Goal: Navigation & Orientation: Understand site structure

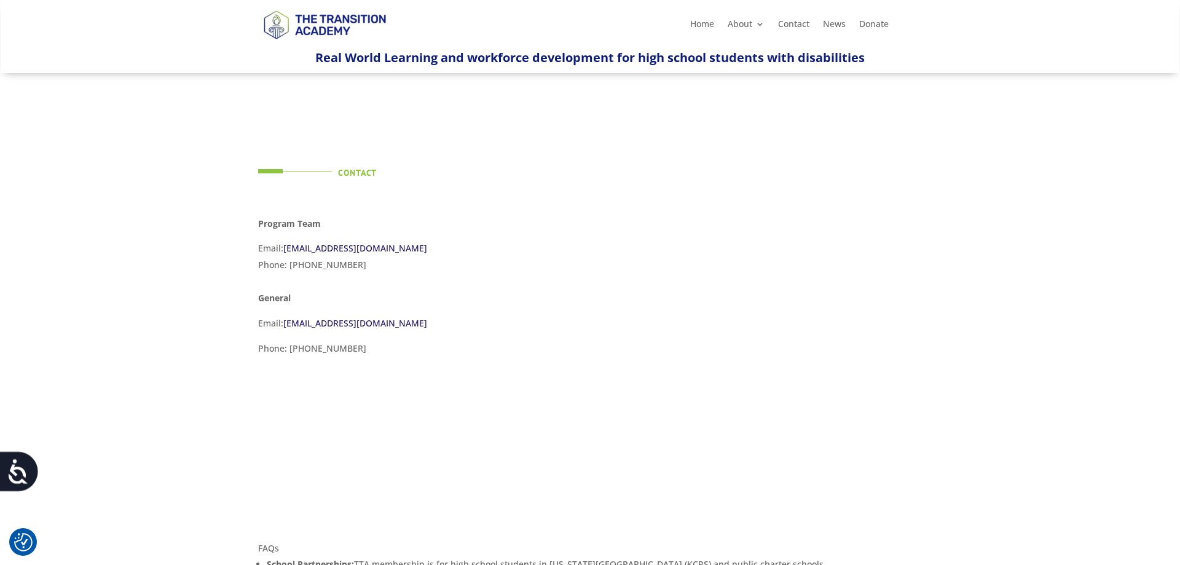
click at [345, 22] on img at bounding box center [324, 24] width 133 height 44
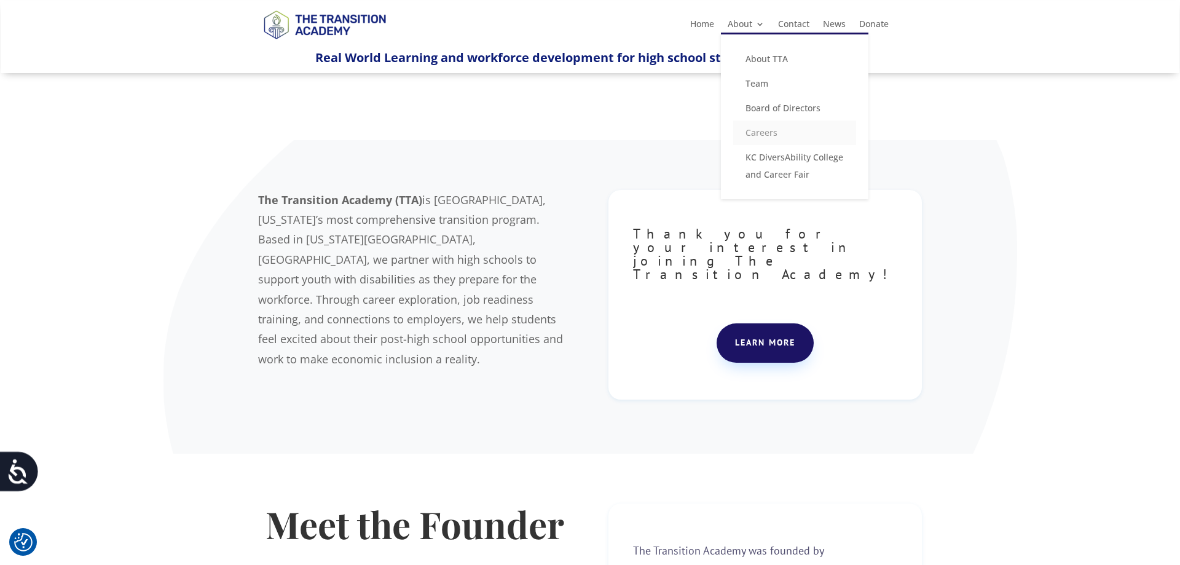
click at [763, 127] on link "Careers" at bounding box center [794, 132] width 123 height 25
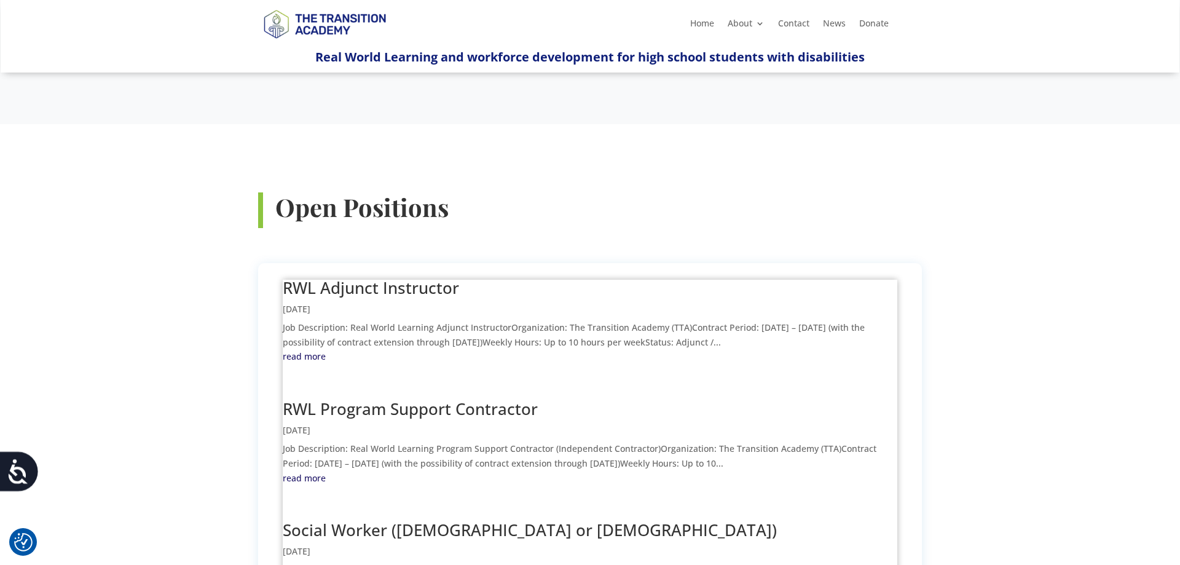
scroll to position [93, 0]
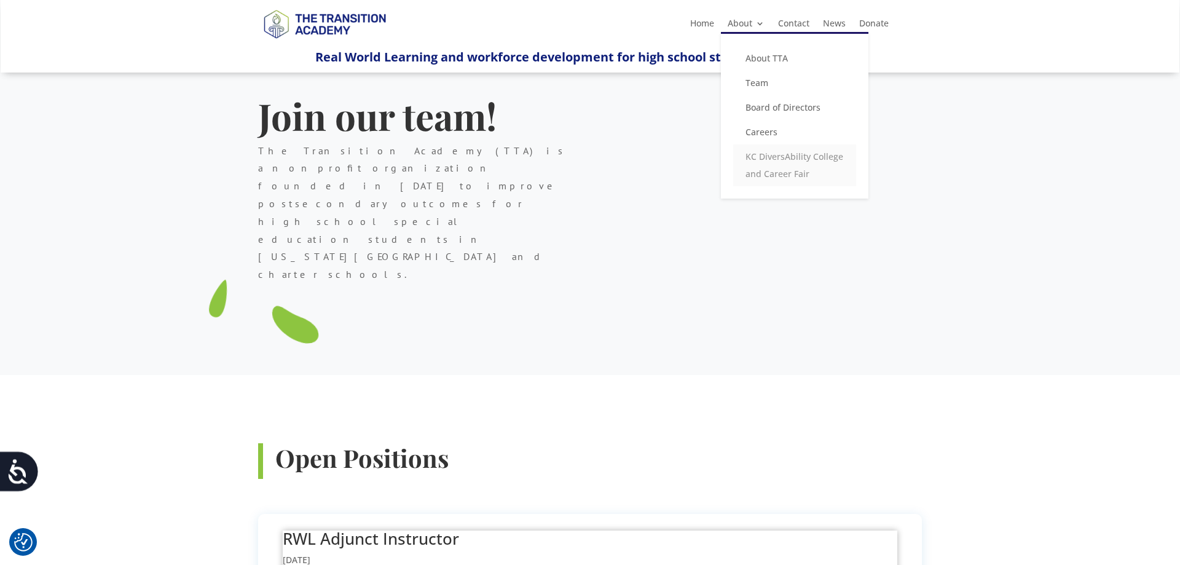
click at [759, 164] on link "KC DiversAbility College and Career Fair" at bounding box center [794, 165] width 123 height 42
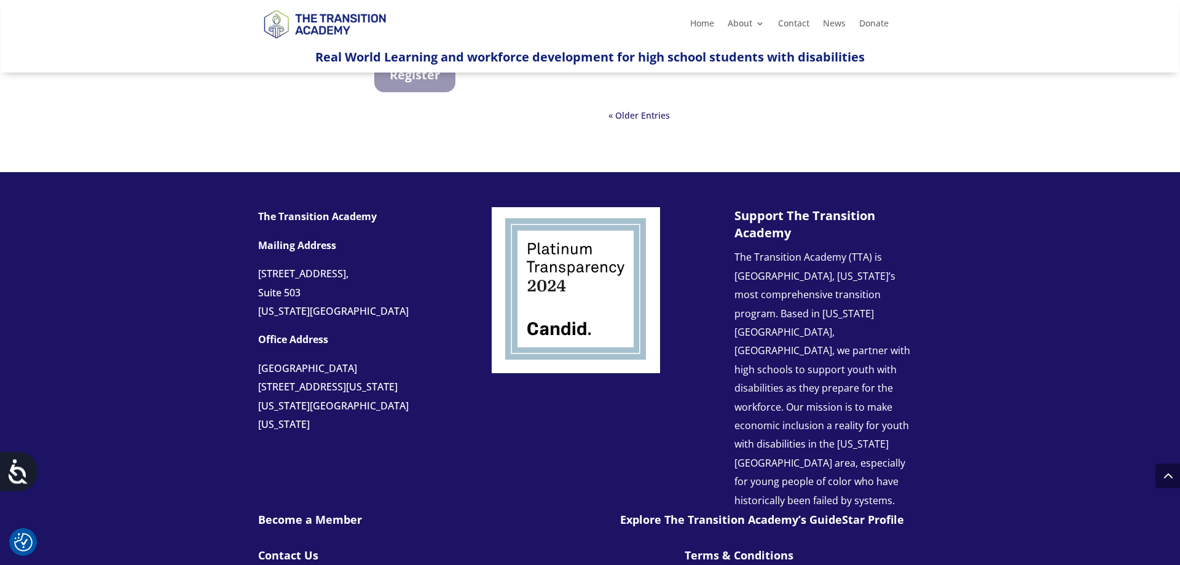
scroll to position [1121, 0]
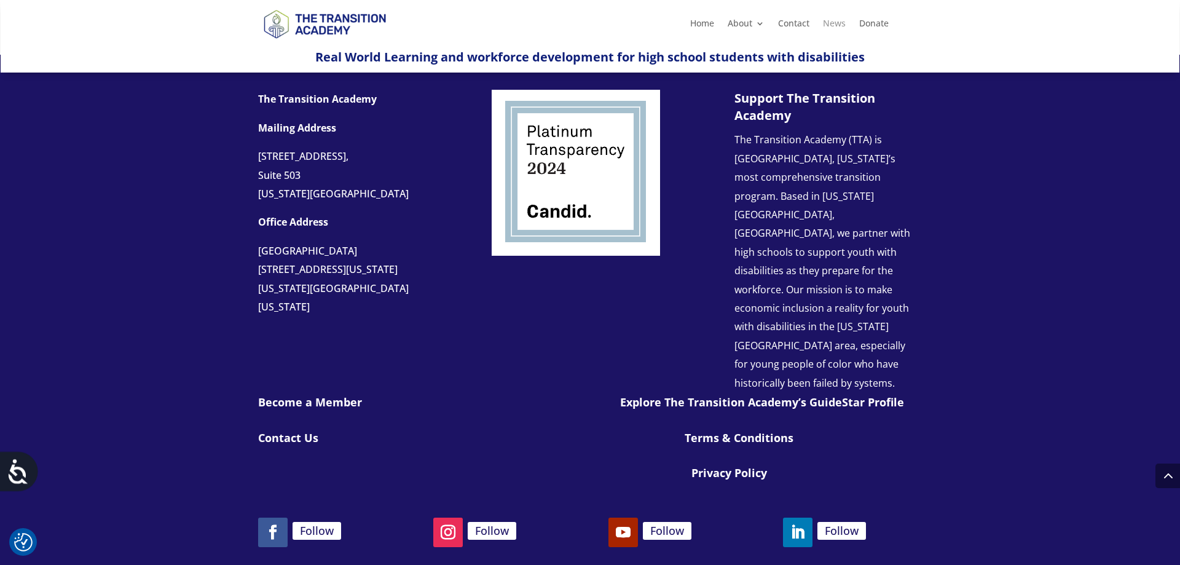
click at [836, 21] on link "News" at bounding box center [834, 26] width 23 height 14
click at [874, 26] on link "Donate" at bounding box center [874, 26] width 30 height 14
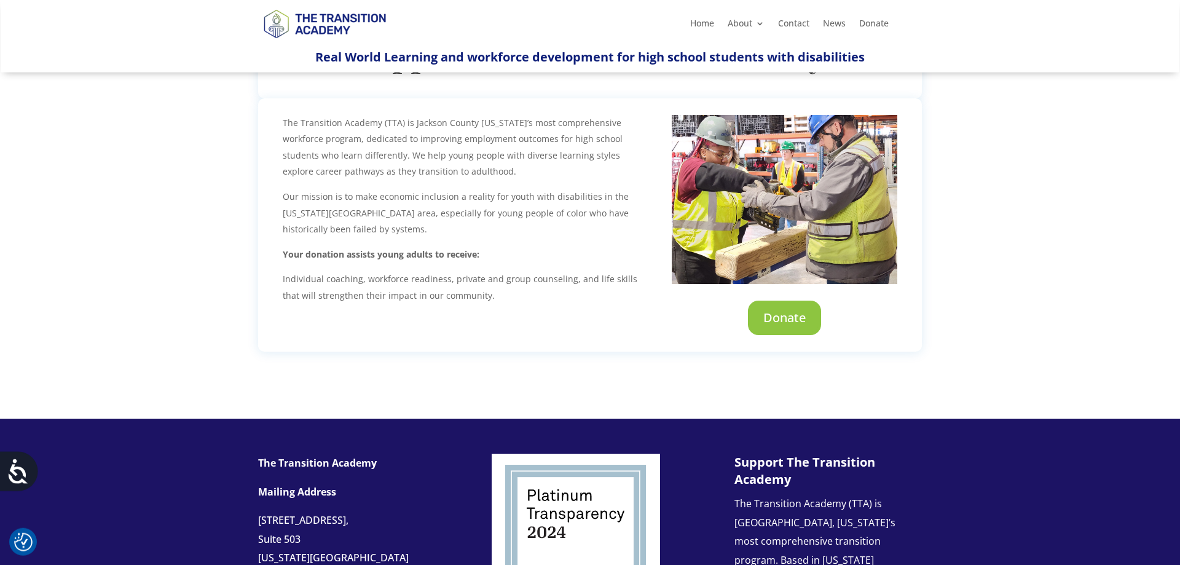
scroll to position [376, 0]
